Goal: Task Accomplishment & Management: Manage account settings

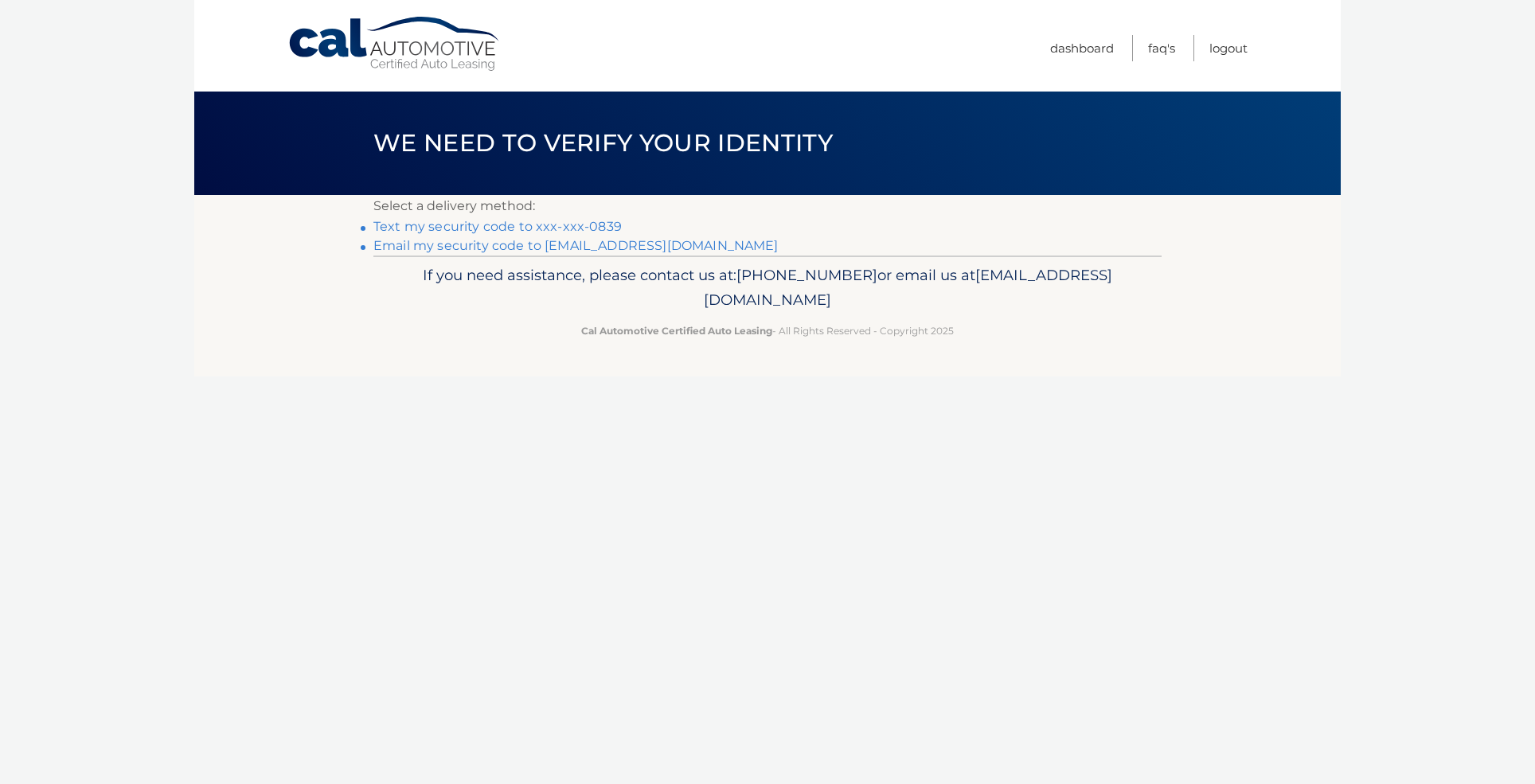
click at [593, 226] on link "Text my security code to xxx-xxx-0839" at bounding box center [498, 226] width 249 height 15
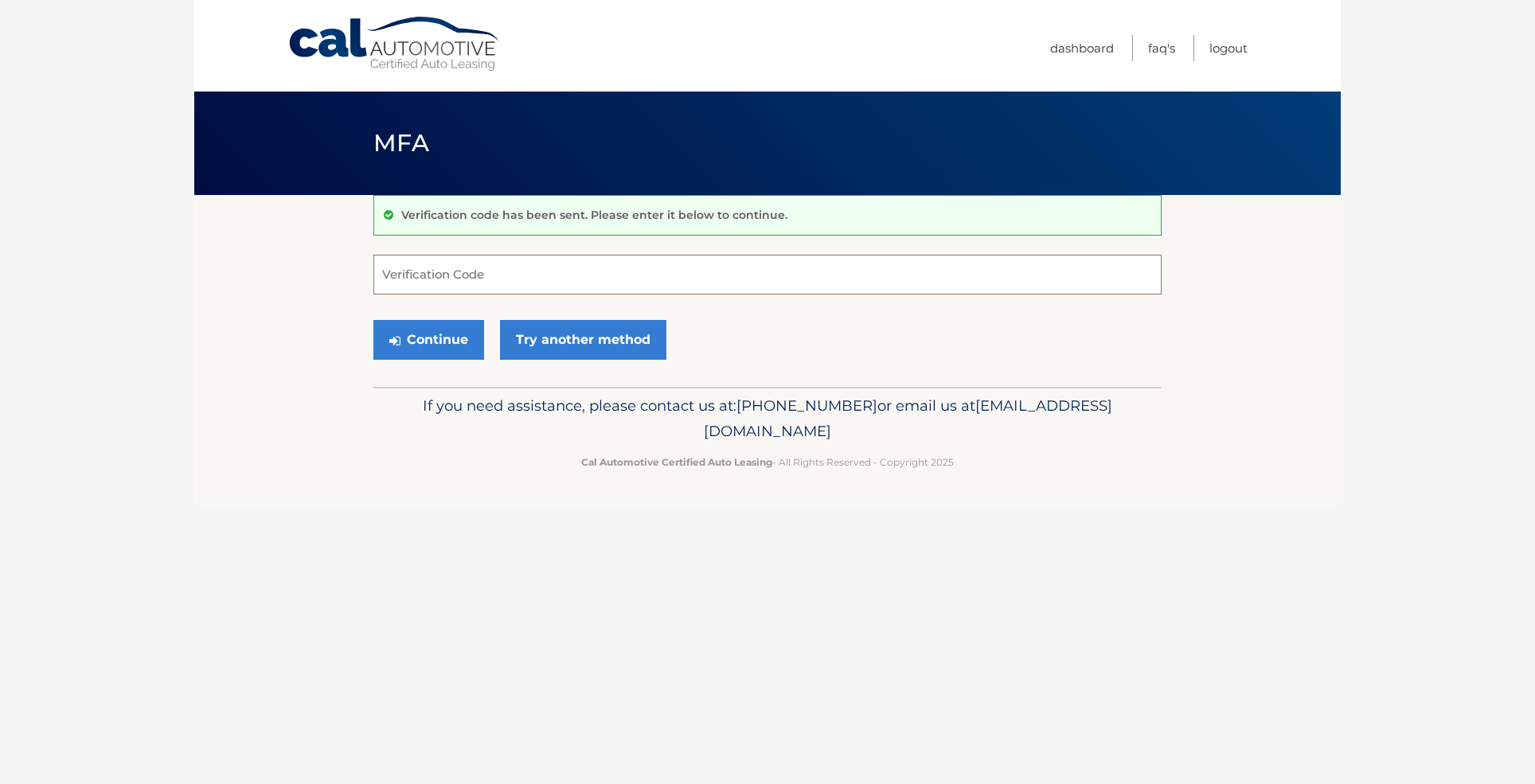
click at [507, 281] on input "Verification Code" at bounding box center [768, 274] width 789 height 40
type input "974228"
click at [428, 339] on button "Continue" at bounding box center [428, 340] width 111 height 40
click at [444, 342] on button "Continue" at bounding box center [428, 340] width 111 height 40
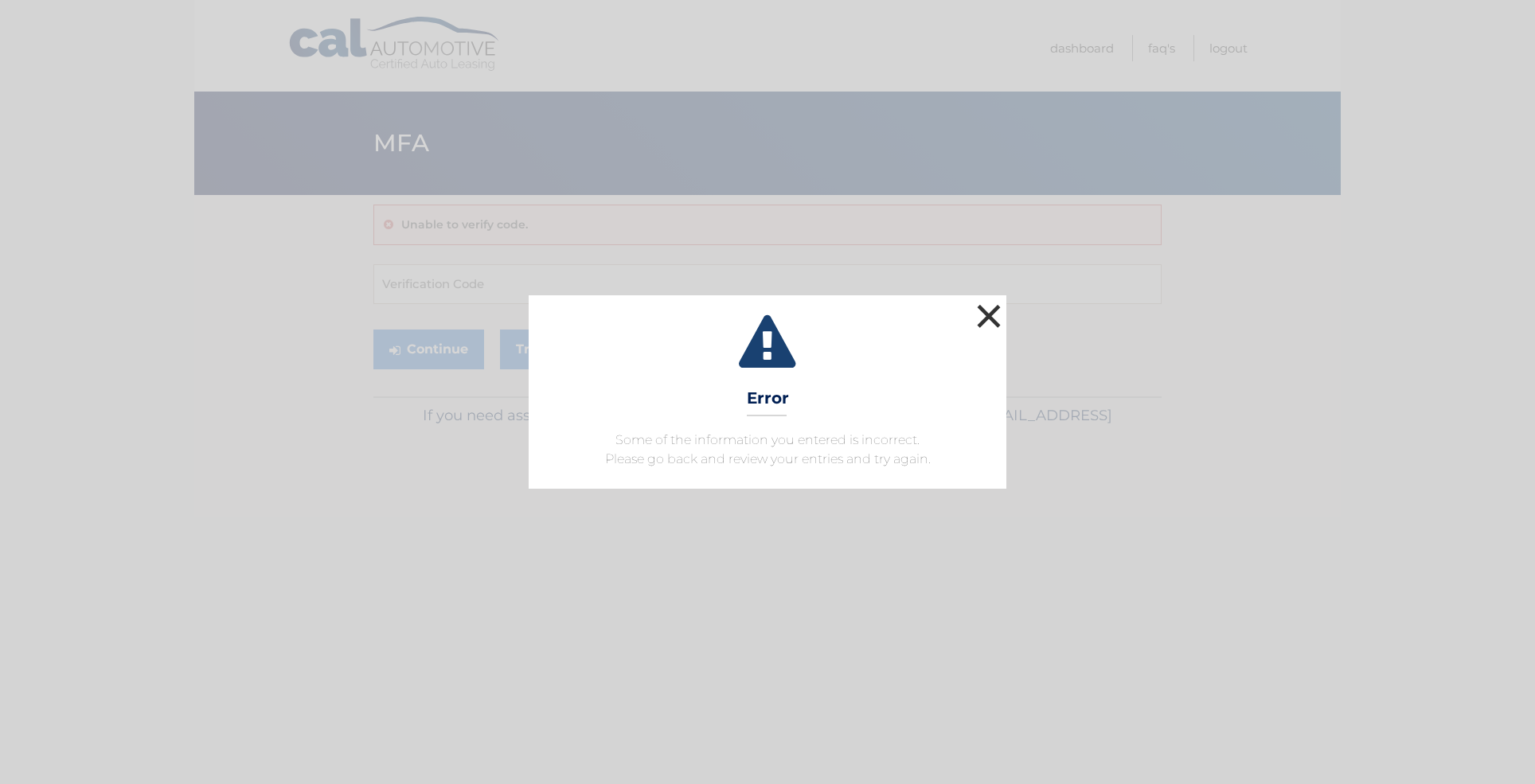
click at [987, 312] on button "×" at bounding box center [989, 316] width 32 height 32
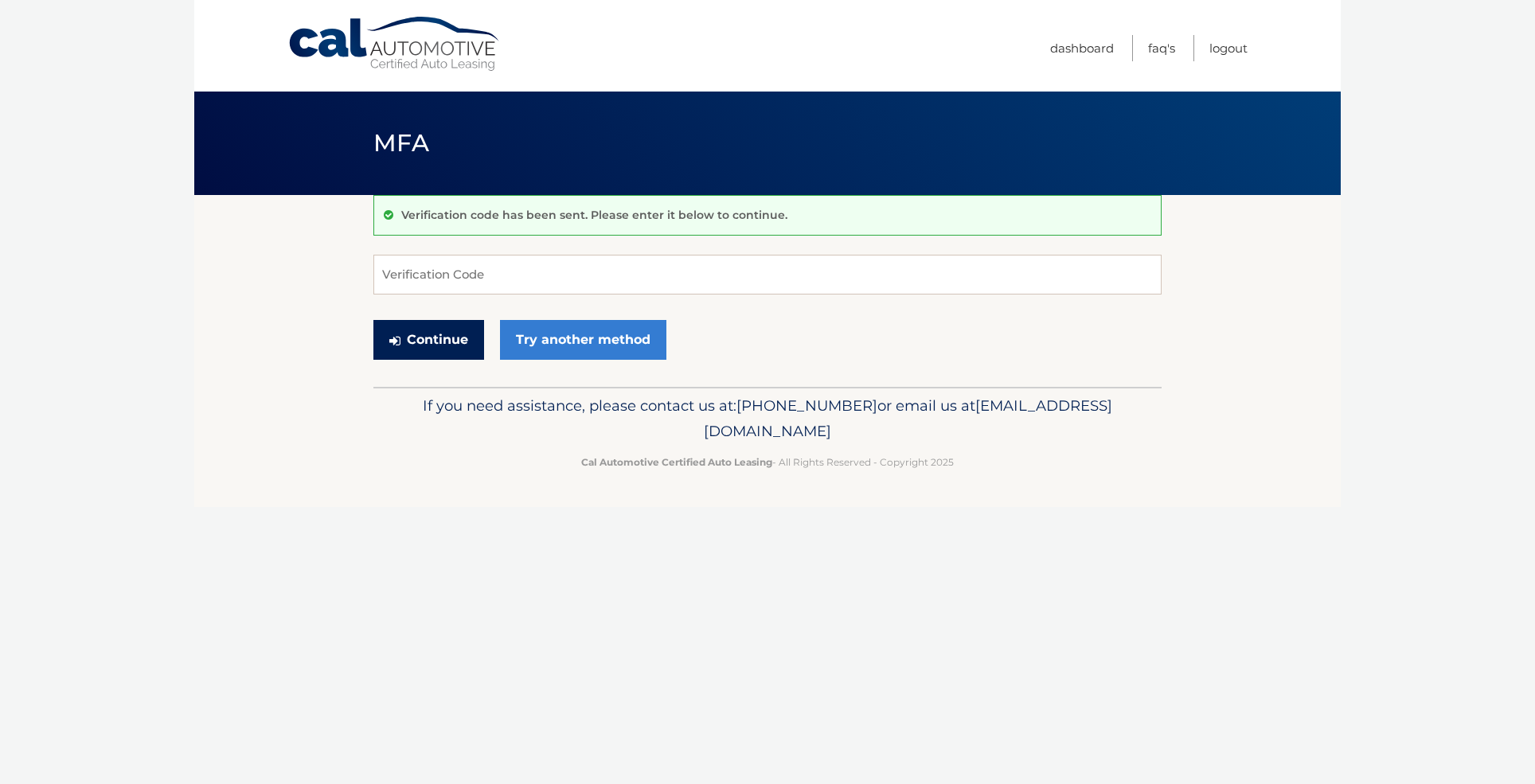
click at [428, 341] on button "Continue" at bounding box center [428, 340] width 111 height 40
click at [1081, 51] on link "Dashboard" at bounding box center [1083, 49] width 64 height 27
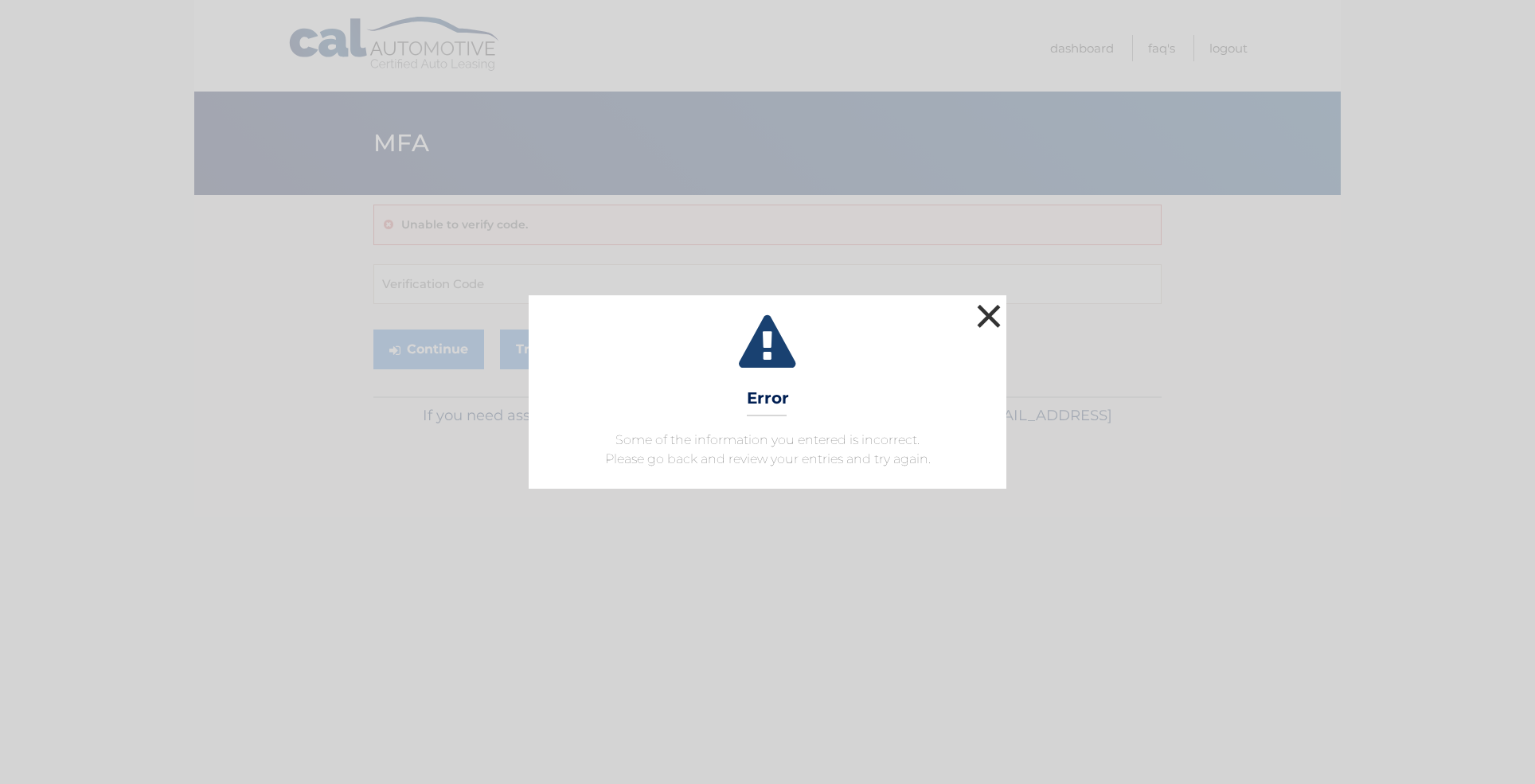
click at [994, 313] on button "×" at bounding box center [989, 316] width 32 height 32
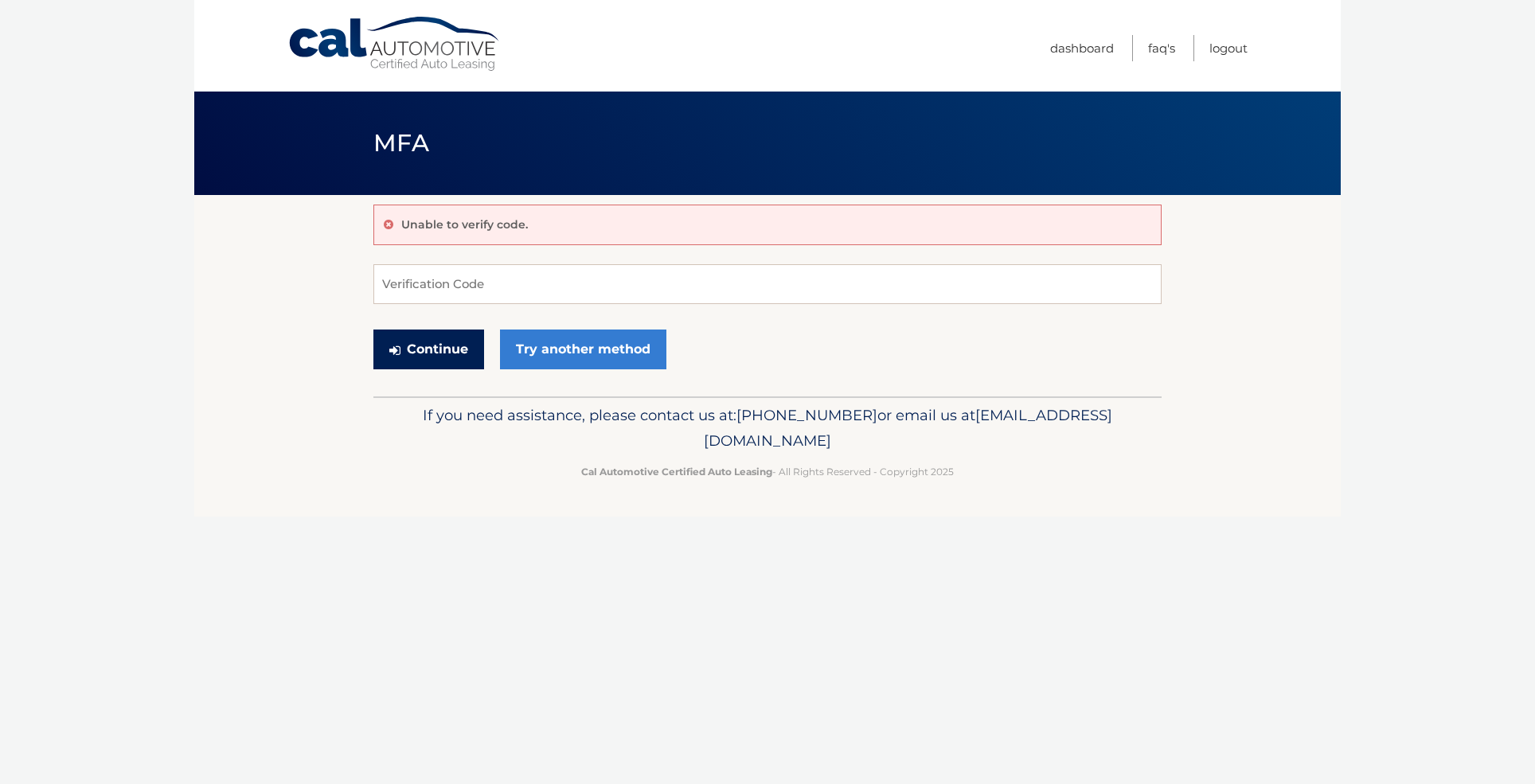
click at [417, 343] on button "Continue" at bounding box center [428, 349] width 111 height 40
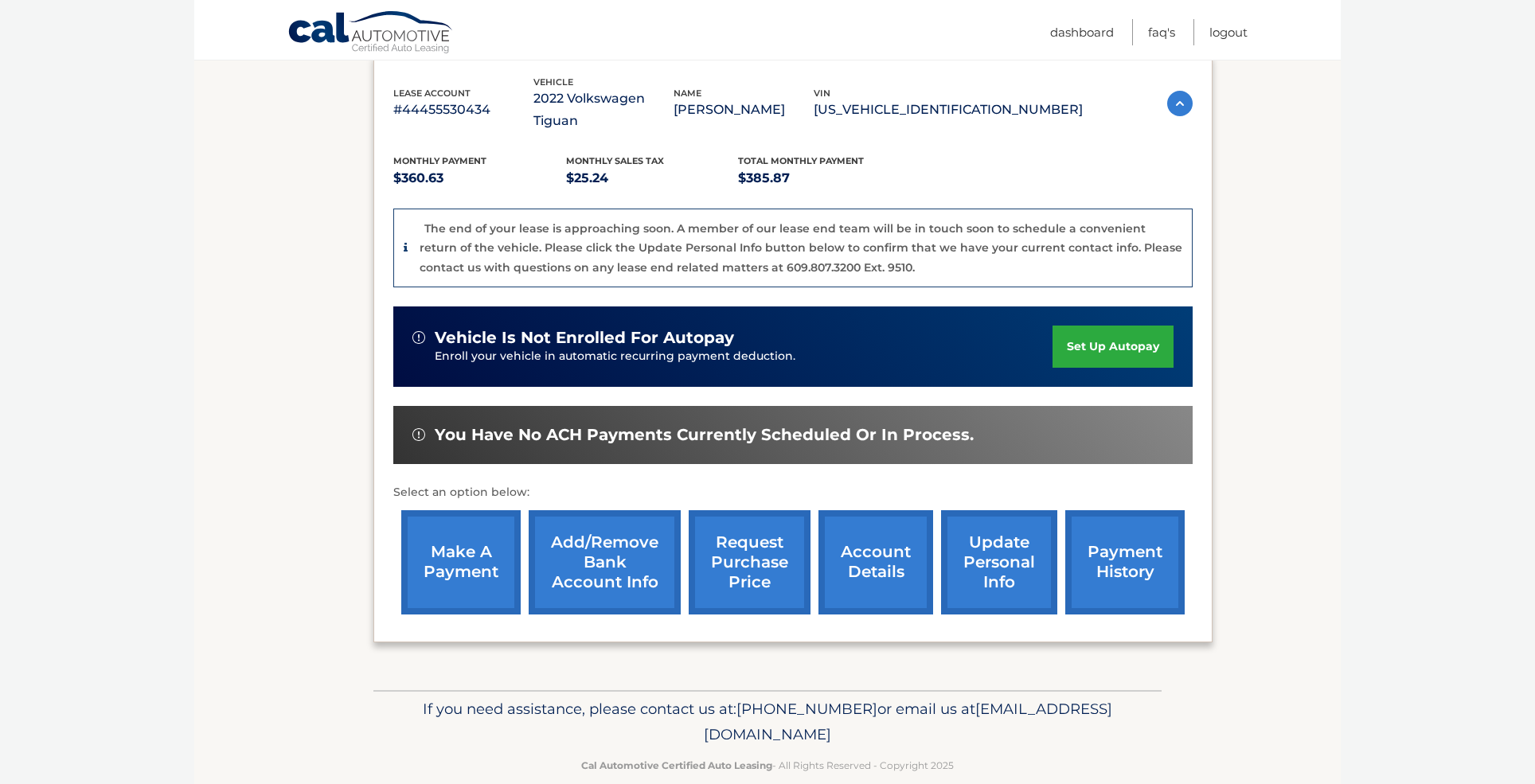
scroll to position [273, 0]
click at [465, 532] on link "make a payment" at bounding box center [460, 564] width 120 height 104
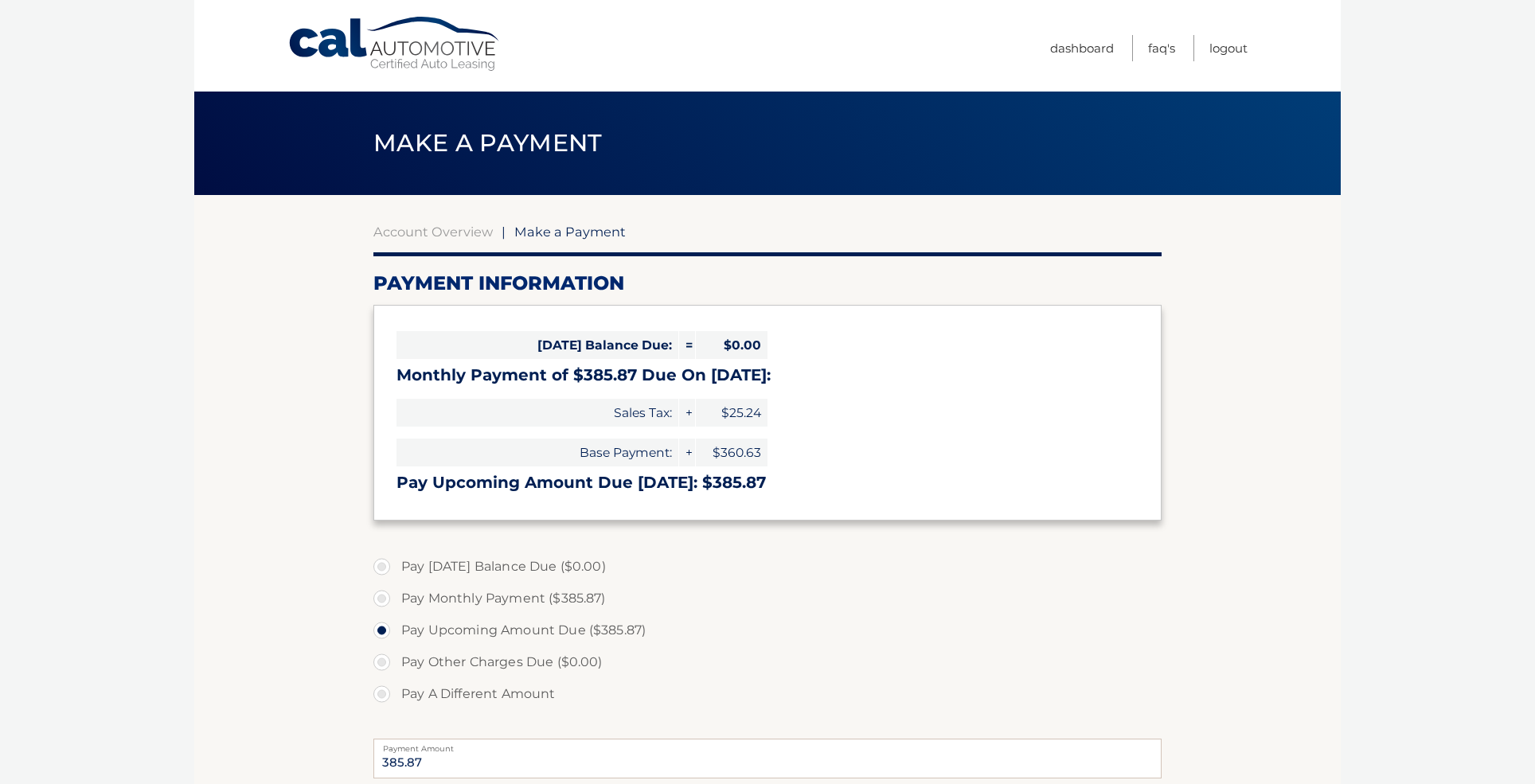
select select "NWMzYTY0YWEtMjZmMi00YTY1LTg3ZGYtZDg1ZWE4MTkwMzIy"
click at [1076, 47] on link "Dashboard" at bounding box center [1083, 49] width 64 height 27
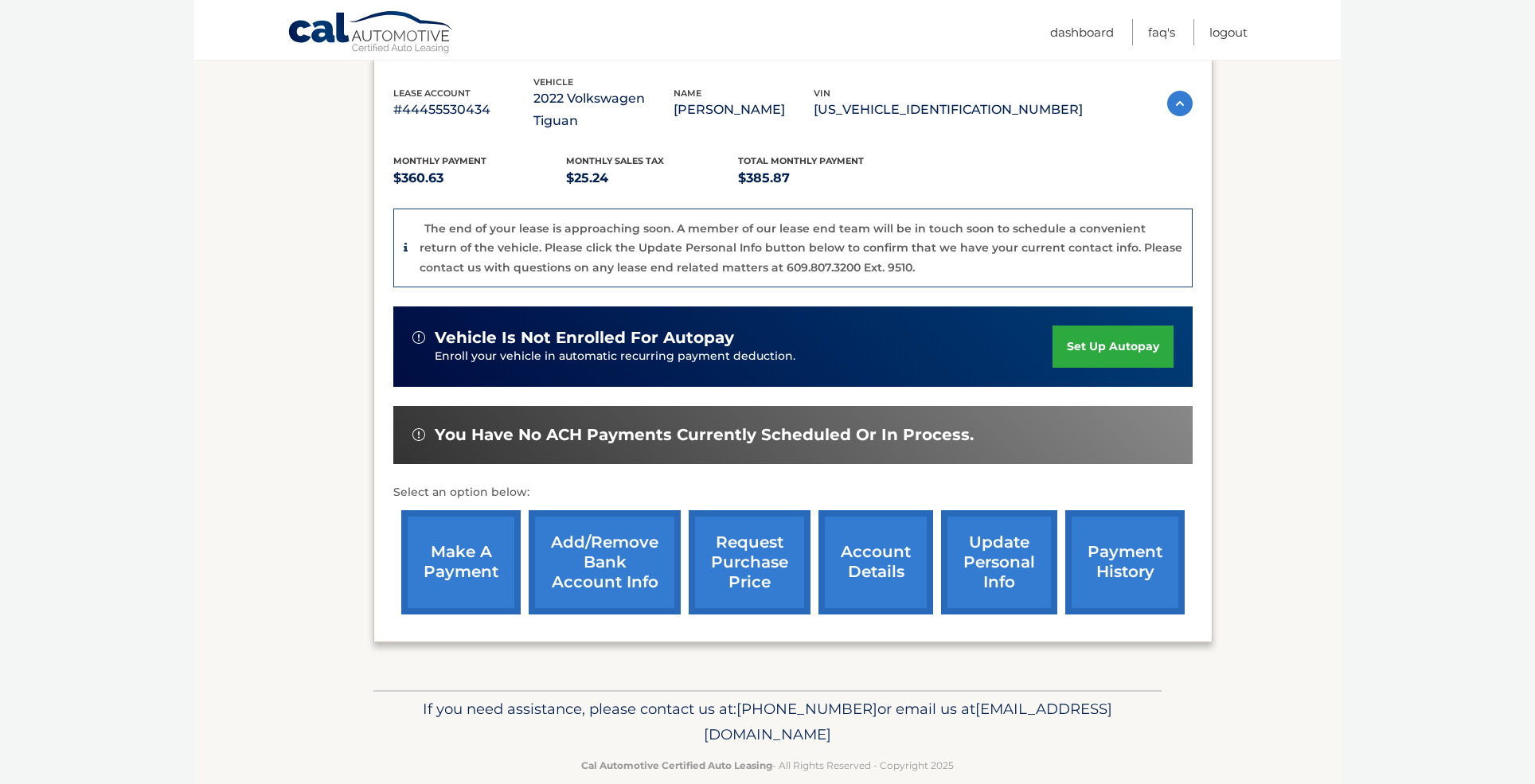
scroll to position [273, 0]
click at [860, 546] on link "account details" at bounding box center [876, 564] width 115 height 104
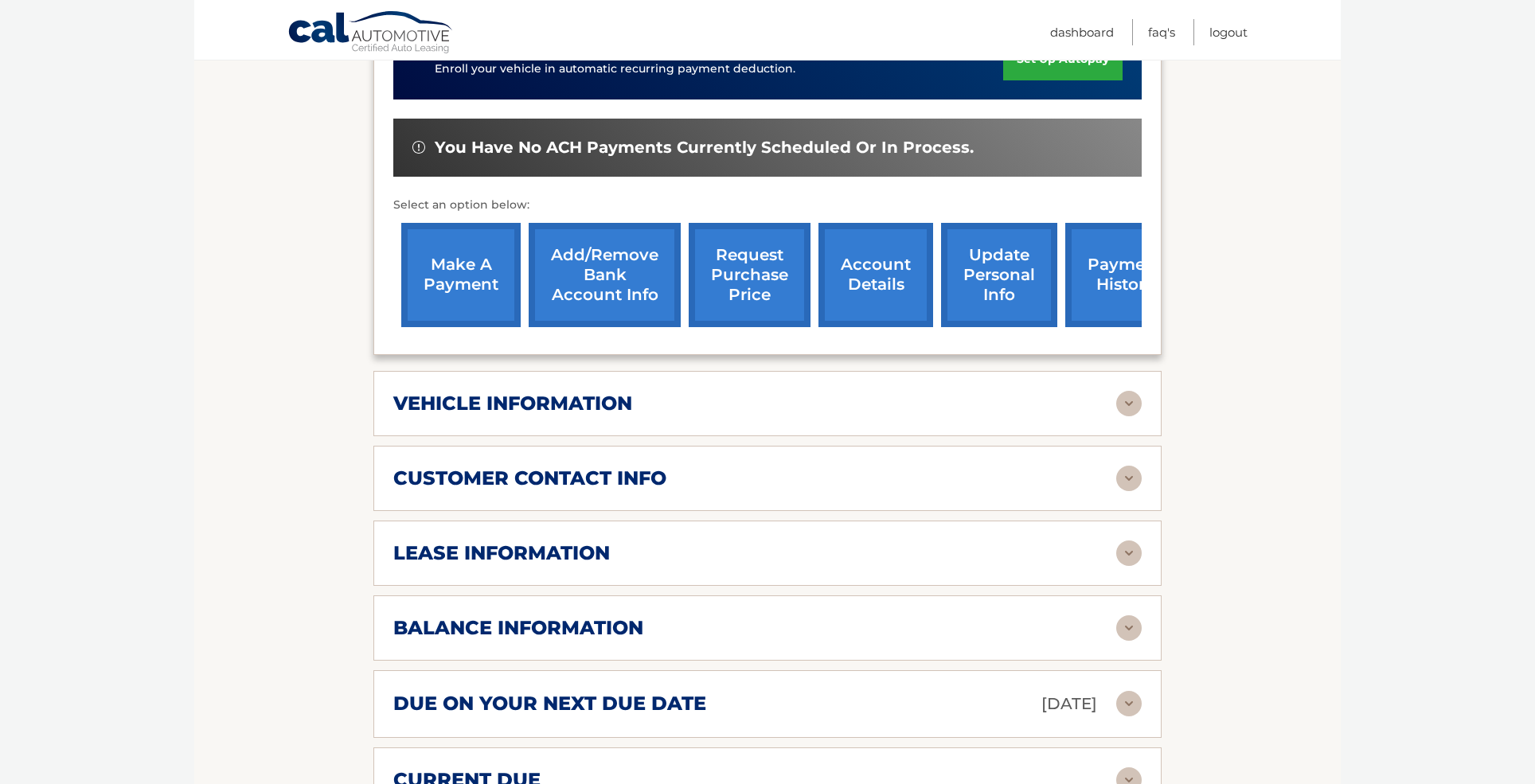
scroll to position [490, 0]
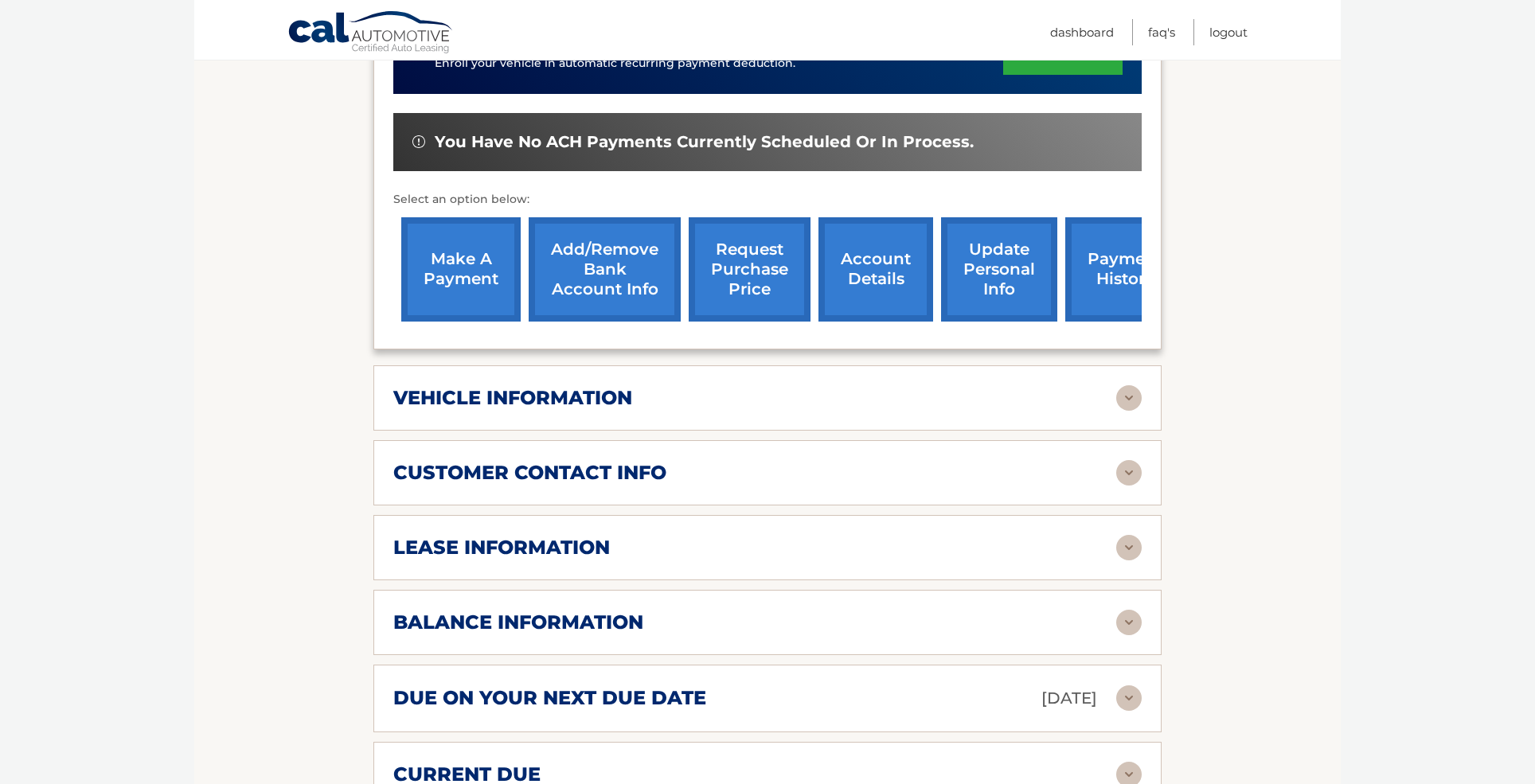
click at [1128, 391] on img at bounding box center [1129, 397] width 26 height 26
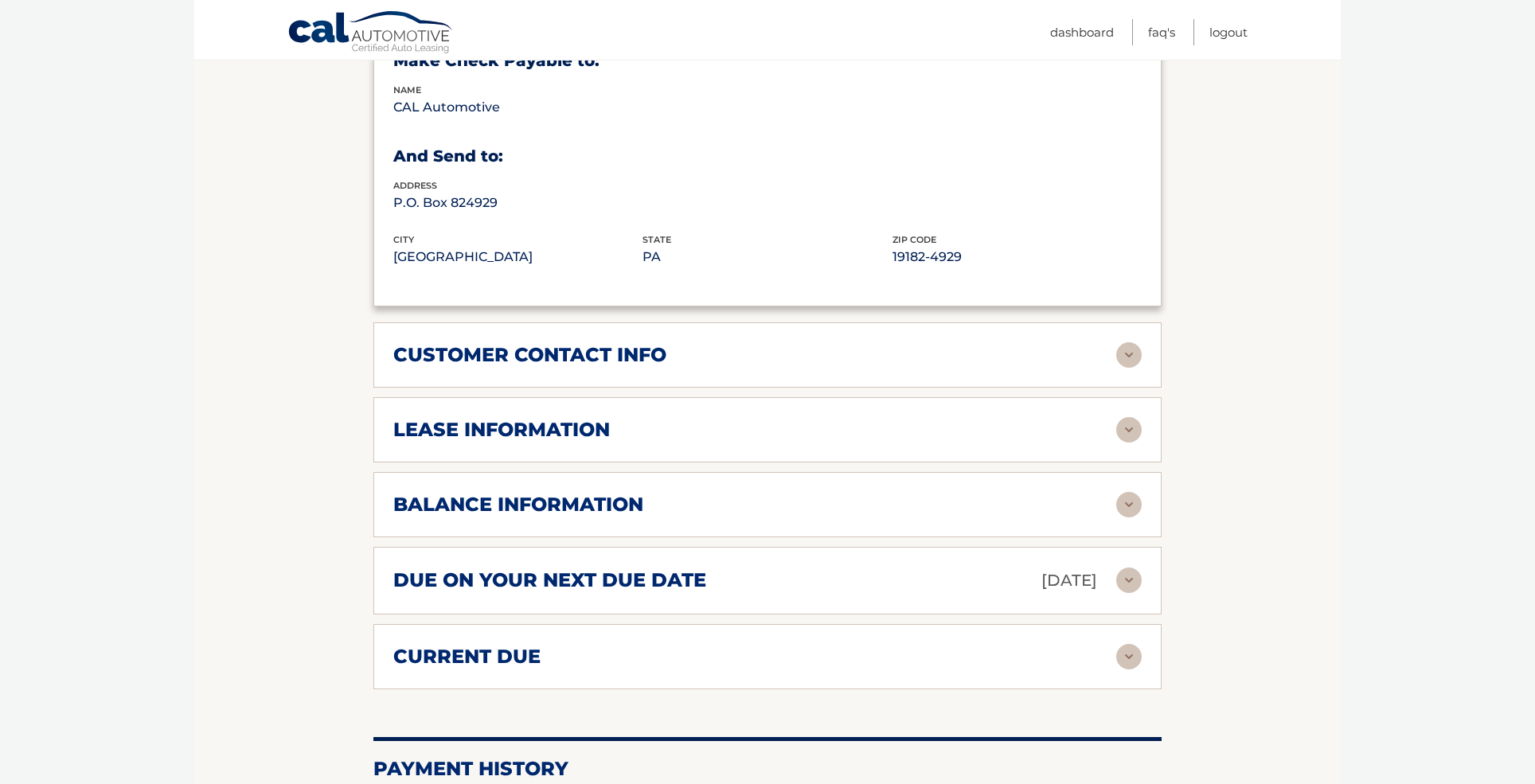
scroll to position [1003, 0]
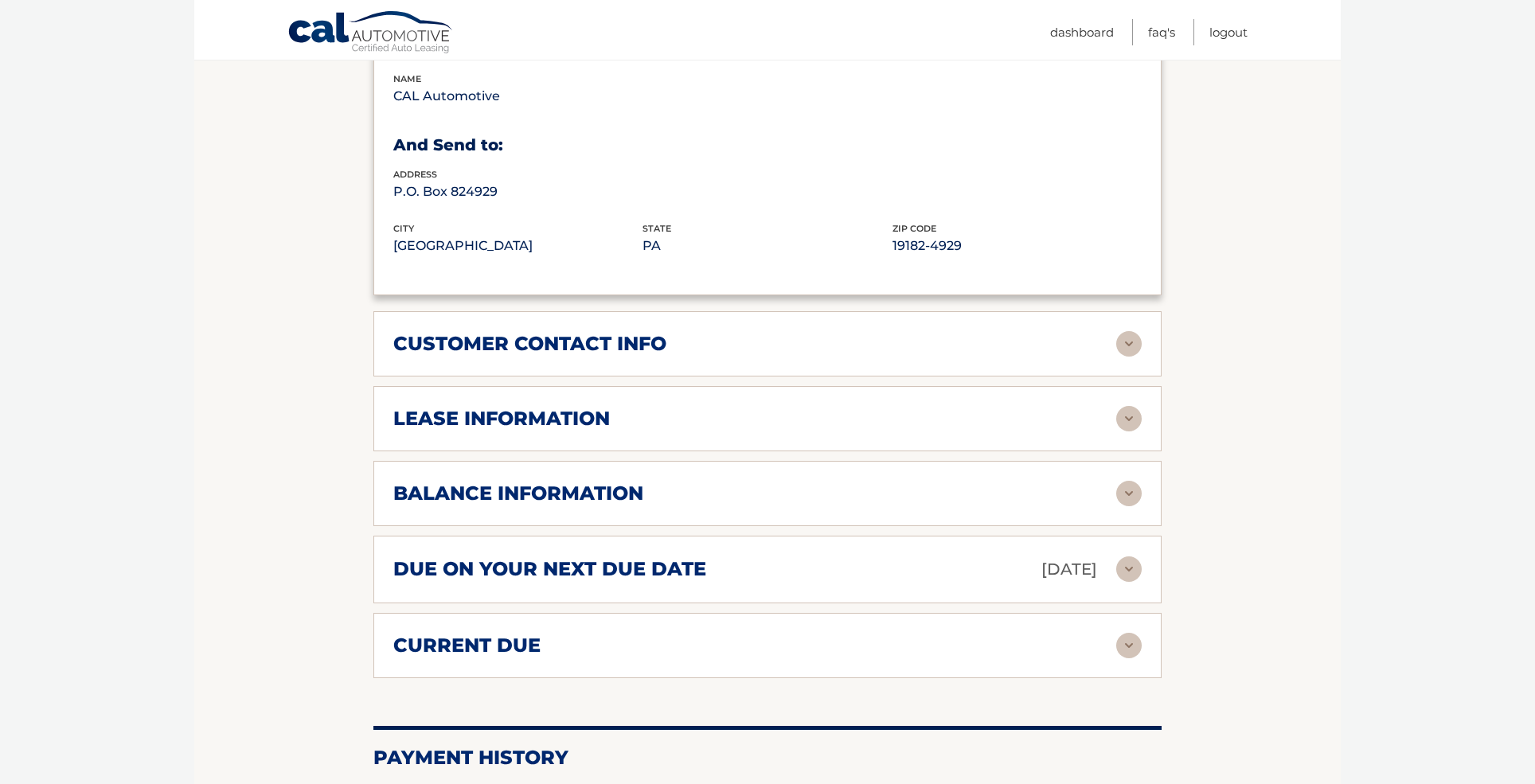
click at [1126, 484] on img at bounding box center [1129, 493] width 26 height 26
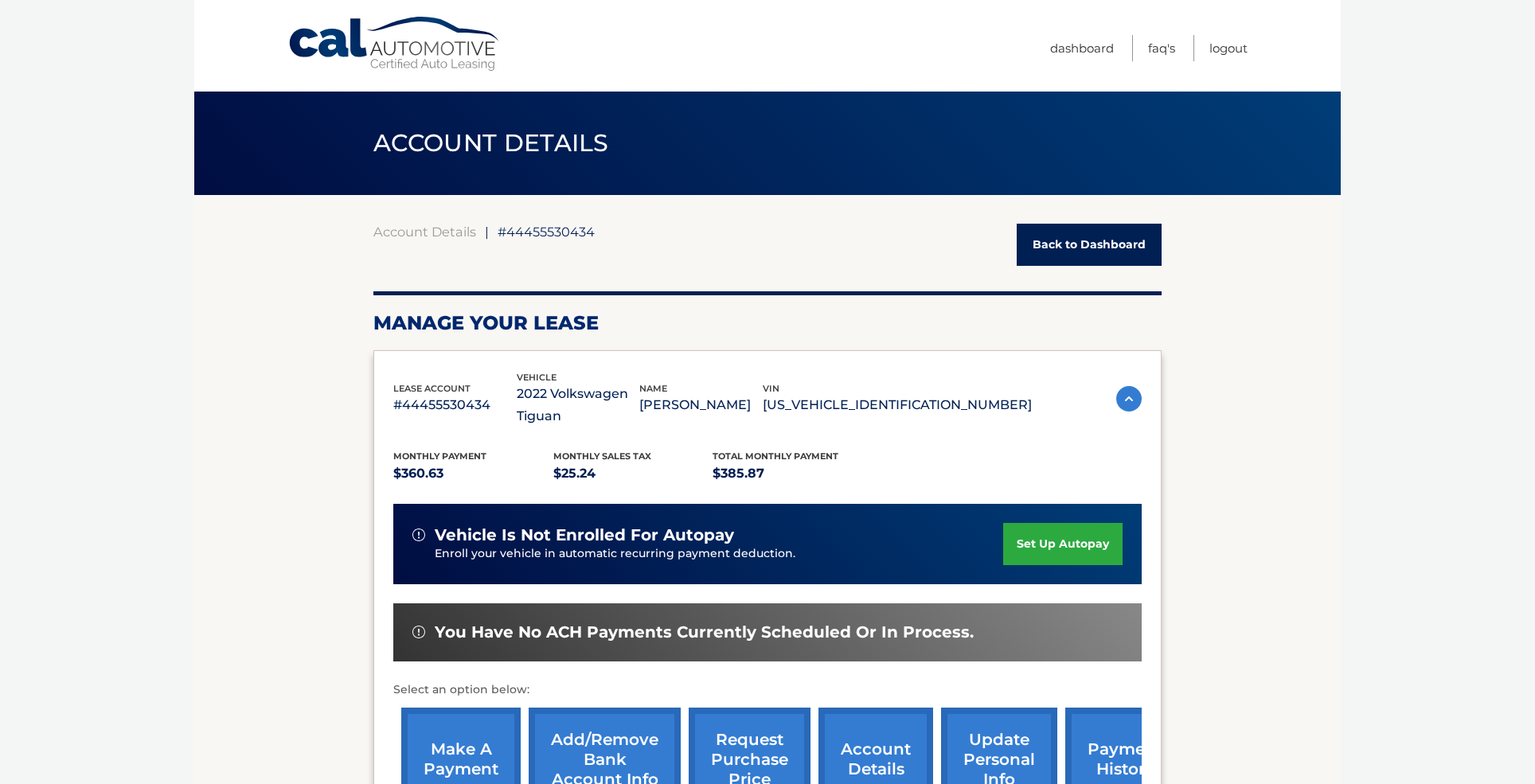
scroll to position [0, 0]
click at [1219, 47] on link "Logout" at bounding box center [1229, 49] width 38 height 27
